Goal: Task Accomplishment & Management: Complete application form

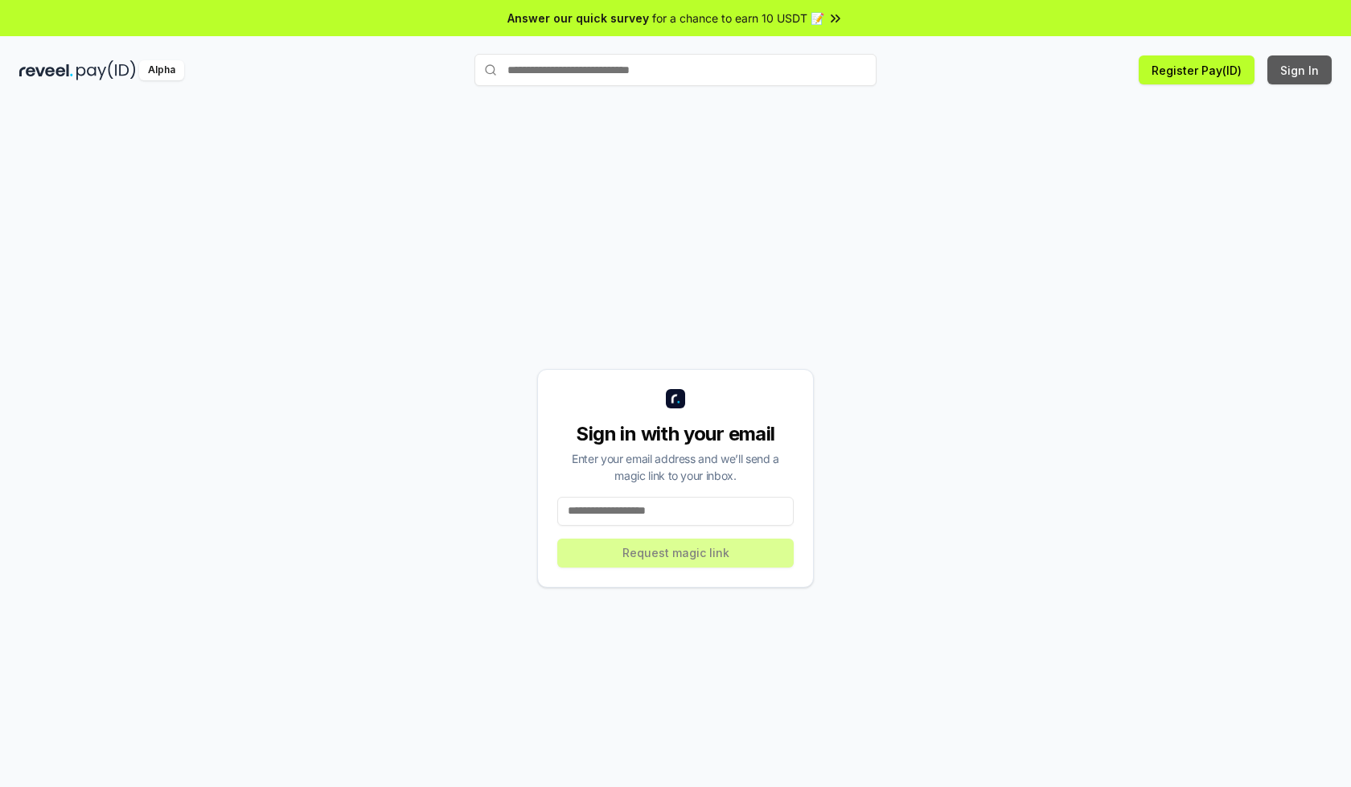
click at [1300, 70] on button "Sign In" at bounding box center [1299, 69] width 64 height 29
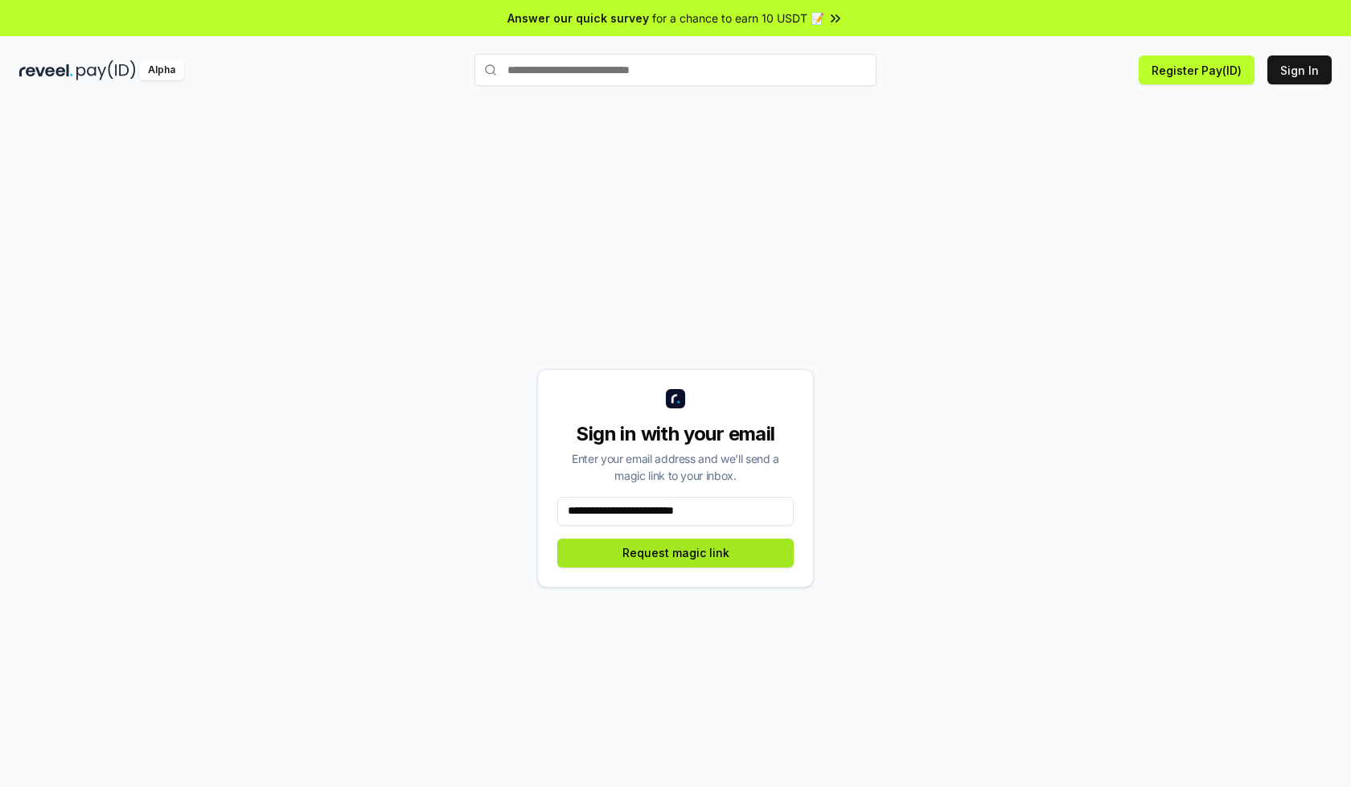
type input "**********"
click at [675, 552] on button "Request magic link" at bounding box center [675, 553] width 236 height 29
